Goal: Find specific page/section: Find specific page/section

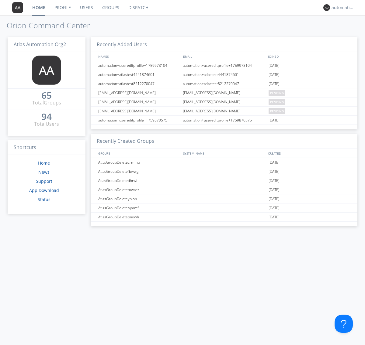
click at [138, 8] on link "Dispatch" at bounding box center [138, 7] width 29 height 15
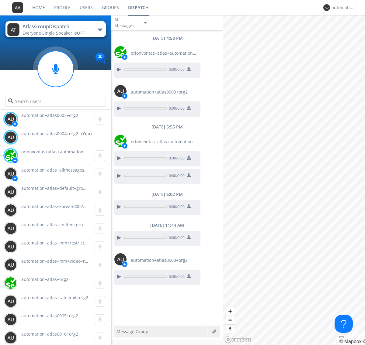
click at [100, 29] on div "button" at bounding box center [100, 30] width 5 height 2
click at [0, 0] on span "AtlasGroupDispatch2" at bounding box center [0, 0] width 0 height 0
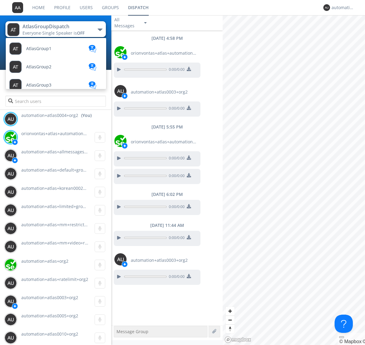
scroll to position [53, 0]
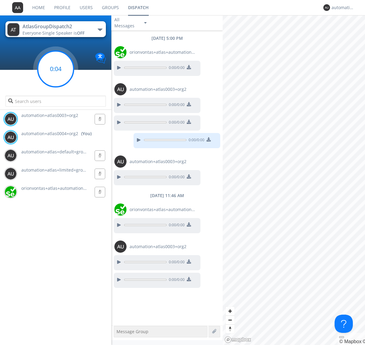
click at [56, 69] on g at bounding box center [56, 69] width 36 height 36
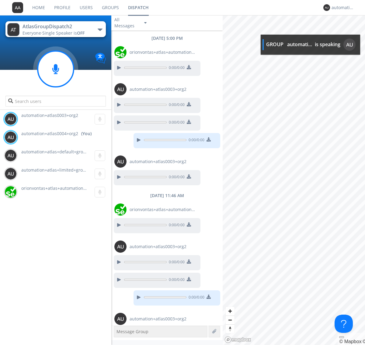
scroll to position [19, 0]
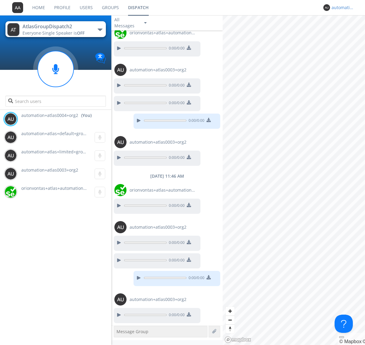
click at [341, 8] on div "automation+atlas0004+org2" at bounding box center [342, 8] width 23 height 6
